Goal: Task Accomplishment & Management: Complete application form

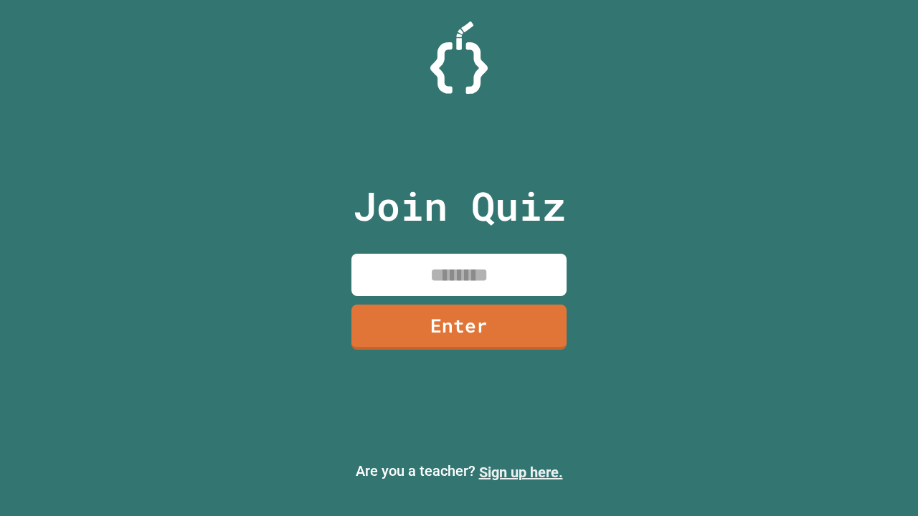
click at [520, 472] on link "Sign up here." at bounding box center [521, 472] width 84 height 17
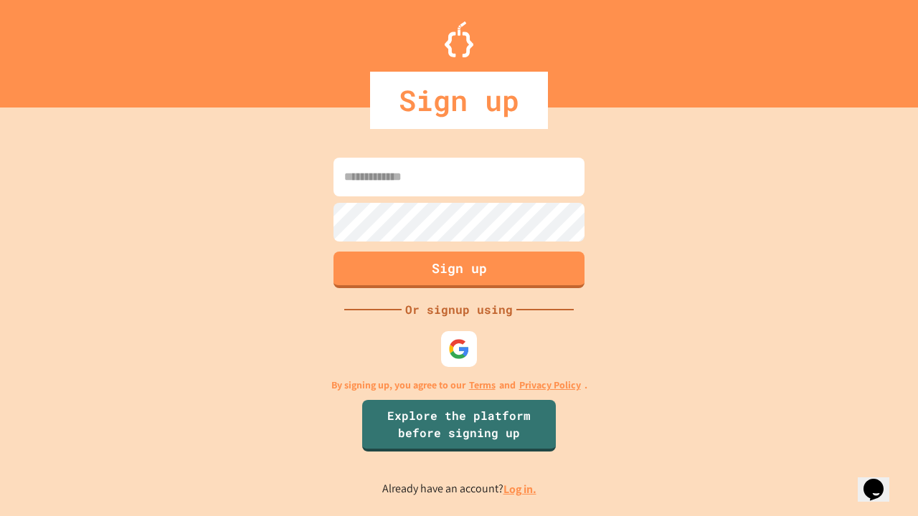
click at [520, 489] on link "Log in." at bounding box center [519, 489] width 33 height 15
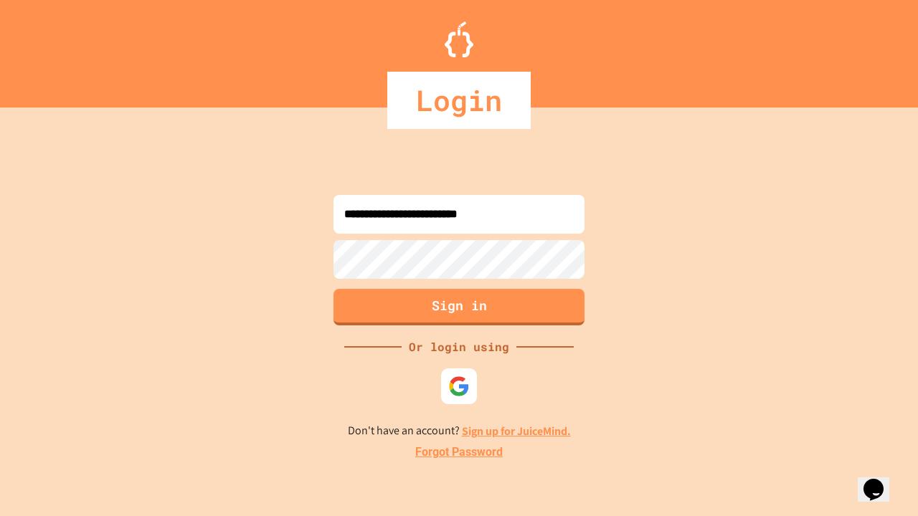
type input "**********"
